Goal: Task Accomplishment & Management: Manage account settings

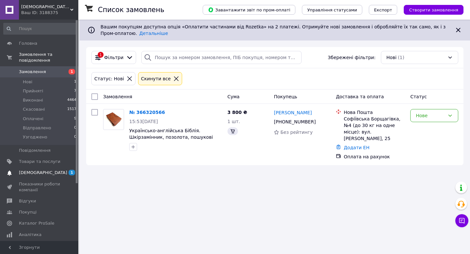
click at [33, 173] on span "[DEMOGRAPHIC_DATA]" at bounding box center [43, 173] width 48 height 6
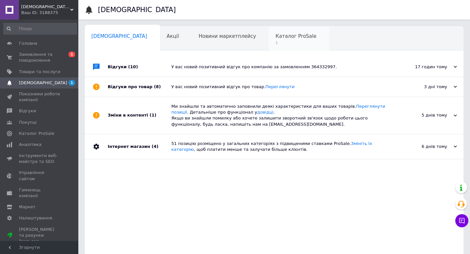
click at [276, 45] on span "1" at bounding box center [296, 42] width 41 height 5
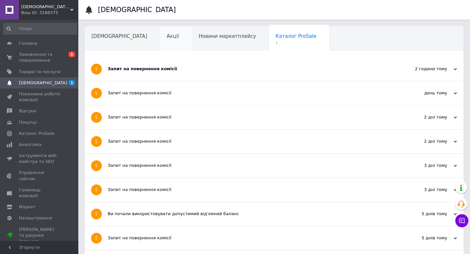
click at [160, 40] on div "Акції" at bounding box center [176, 38] width 32 height 25
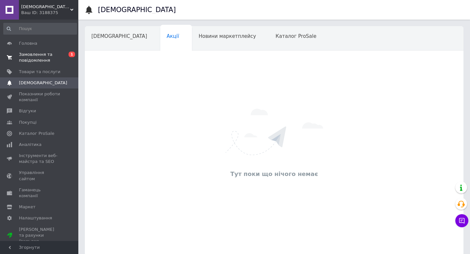
click at [39, 55] on span "Замовлення та повідомлення" at bounding box center [39, 58] width 41 height 12
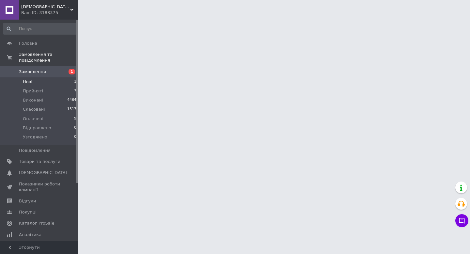
click at [35, 84] on li "Нові 1" at bounding box center [40, 81] width 80 height 9
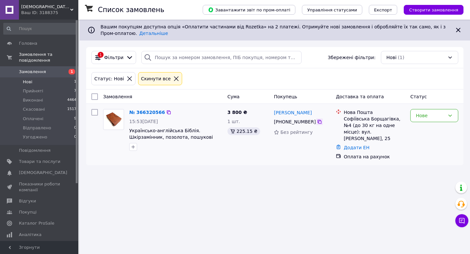
click at [320, 122] on icon at bounding box center [319, 121] width 5 height 5
click at [28, 119] on span "Оплачені" at bounding box center [33, 119] width 21 height 6
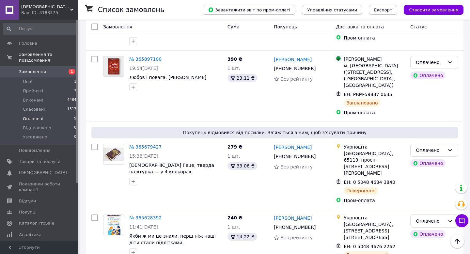
scroll to position [294, 0]
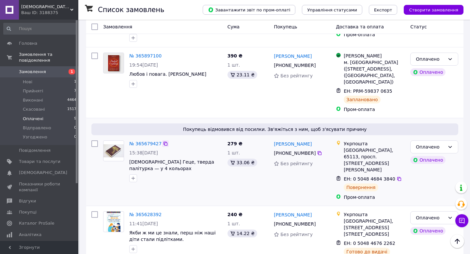
click at [164, 141] on icon at bounding box center [165, 143] width 5 height 5
click at [297, 141] on link "[PERSON_NAME]" at bounding box center [293, 144] width 38 height 7
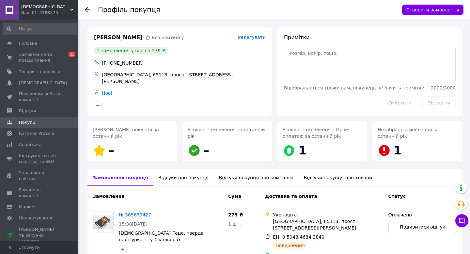
click at [114, 39] on span "[PERSON_NAME]" at bounding box center [118, 38] width 49 height 8
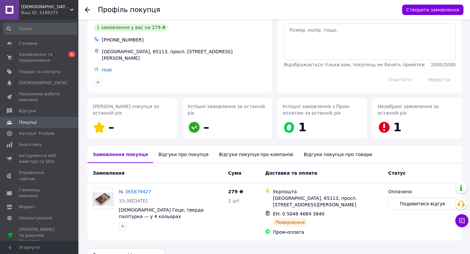
scroll to position [30, 0]
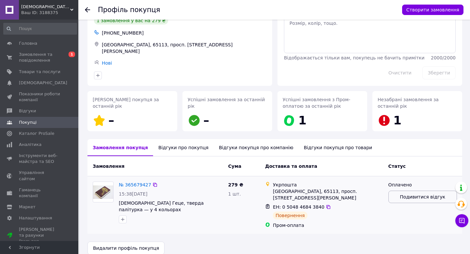
click at [411, 196] on span "Подивитися відгук" at bounding box center [422, 197] width 45 height 7
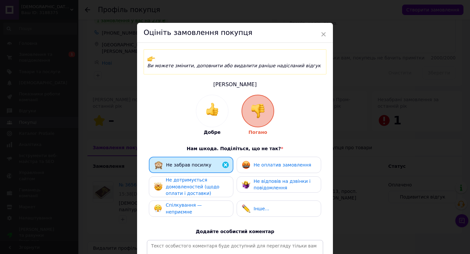
click at [260, 108] on img at bounding box center [258, 111] width 14 height 14
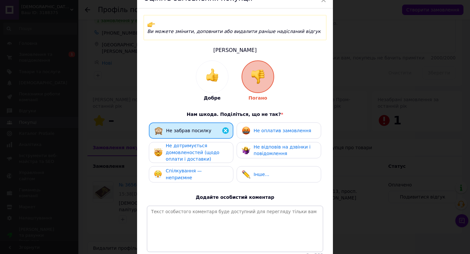
scroll to position [83, 0]
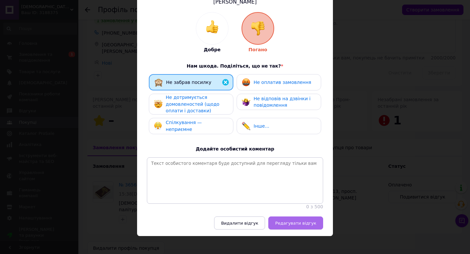
click at [286, 221] on span "Редагувати відгук" at bounding box center [295, 223] width 41 height 5
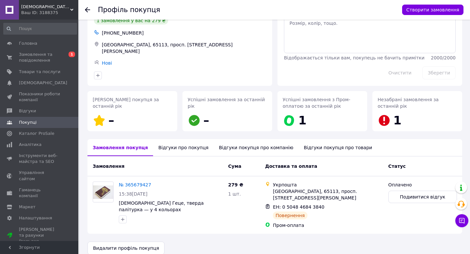
scroll to position [0, 0]
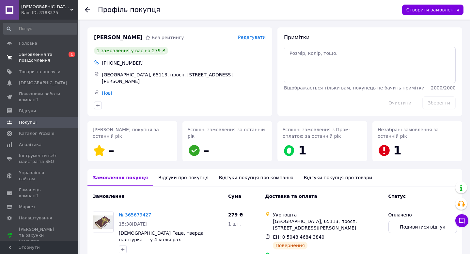
click at [24, 55] on span "Замовлення та повідомлення" at bounding box center [39, 58] width 41 height 12
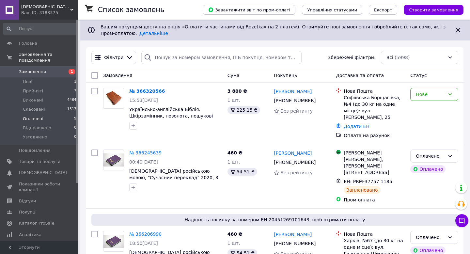
click at [33, 118] on span "Оплачені" at bounding box center [33, 119] width 21 height 6
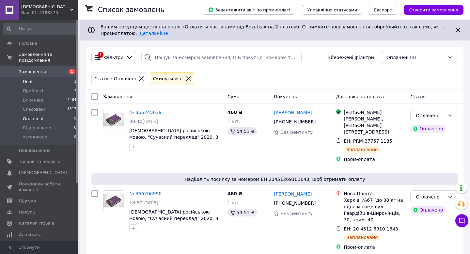
click at [28, 82] on span "Нові" at bounding box center [27, 82] width 9 height 6
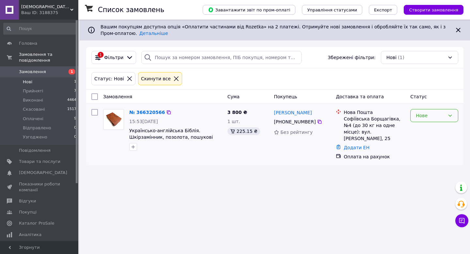
click at [422, 118] on div "Нове" at bounding box center [430, 115] width 29 height 7
click at [422, 126] on li "Прийнято" at bounding box center [434, 130] width 47 height 12
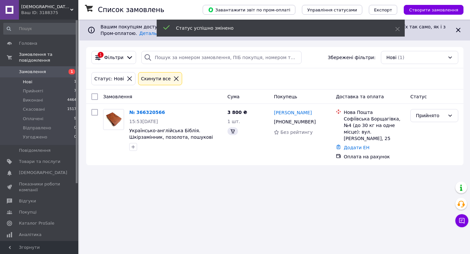
click at [27, 89] on span "Прийняті" at bounding box center [33, 91] width 20 height 6
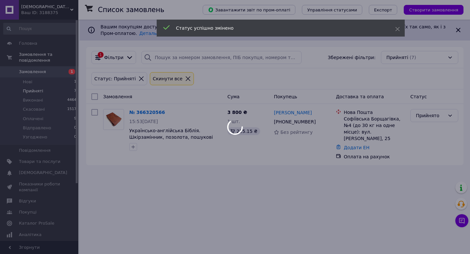
click at [27, 91] on div at bounding box center [235, 127] width 470 height 254
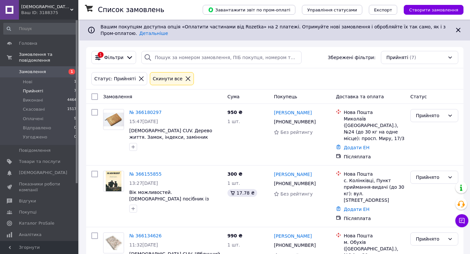
click at [461, 31] on icon at bounding box center [459, 30] width 8 height 8
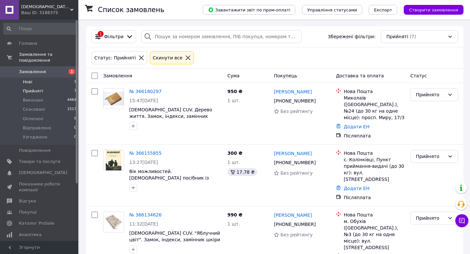
click at [25, 83] on span "Нові" at bounding box center [27, 82] width 9 height 6
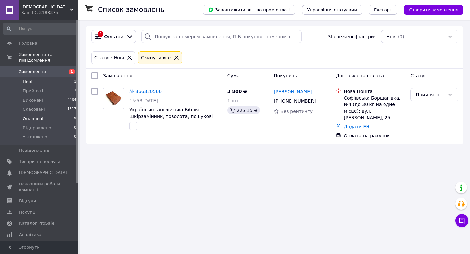
click at [33, 122] on li "Оплачені 9" at bounding box center [40, 118] width 80 height 9
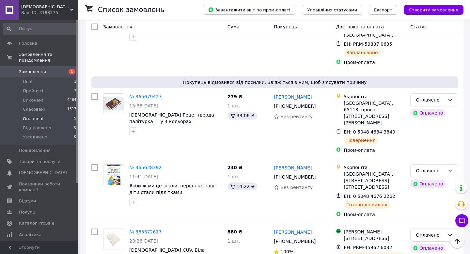
scroll to position [322, 0]
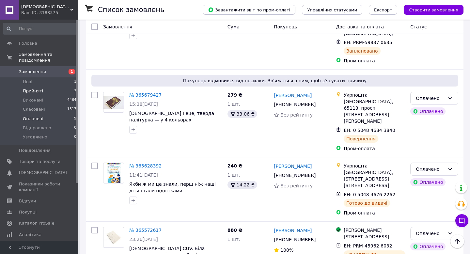
click at [26, 91] on span "Прийняті" at bounding box center [33, 91] width 20 height 6
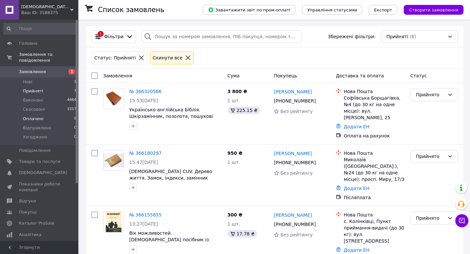
click at [31, 119] on span "Оплачені" at bounding box center [33, 119] width 21 height 6
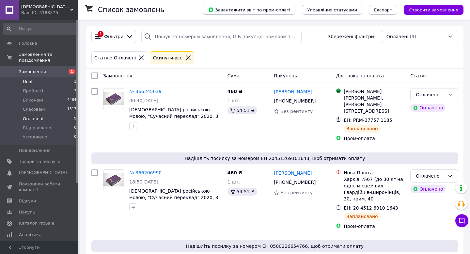
click at [30, 80] on span "Нові" at bounding box center [27, 82] width 9 height 6
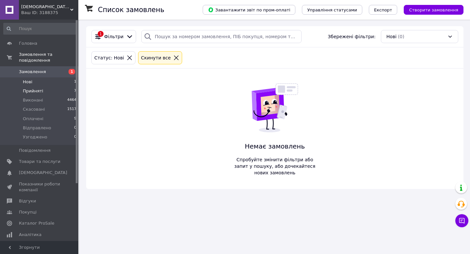
click at [30, 89] on span "Прийняті" at bounding box center [33, 91] width 20 height 6
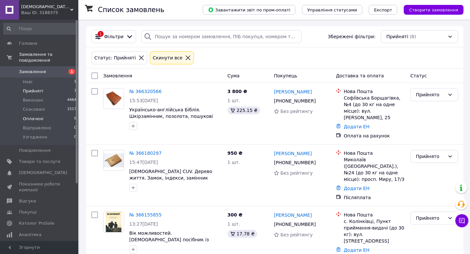
click at [33, 117] on span "Оплачені" at bounding box center [33, 119] width 21 height 6
